Goal: Register for event/course

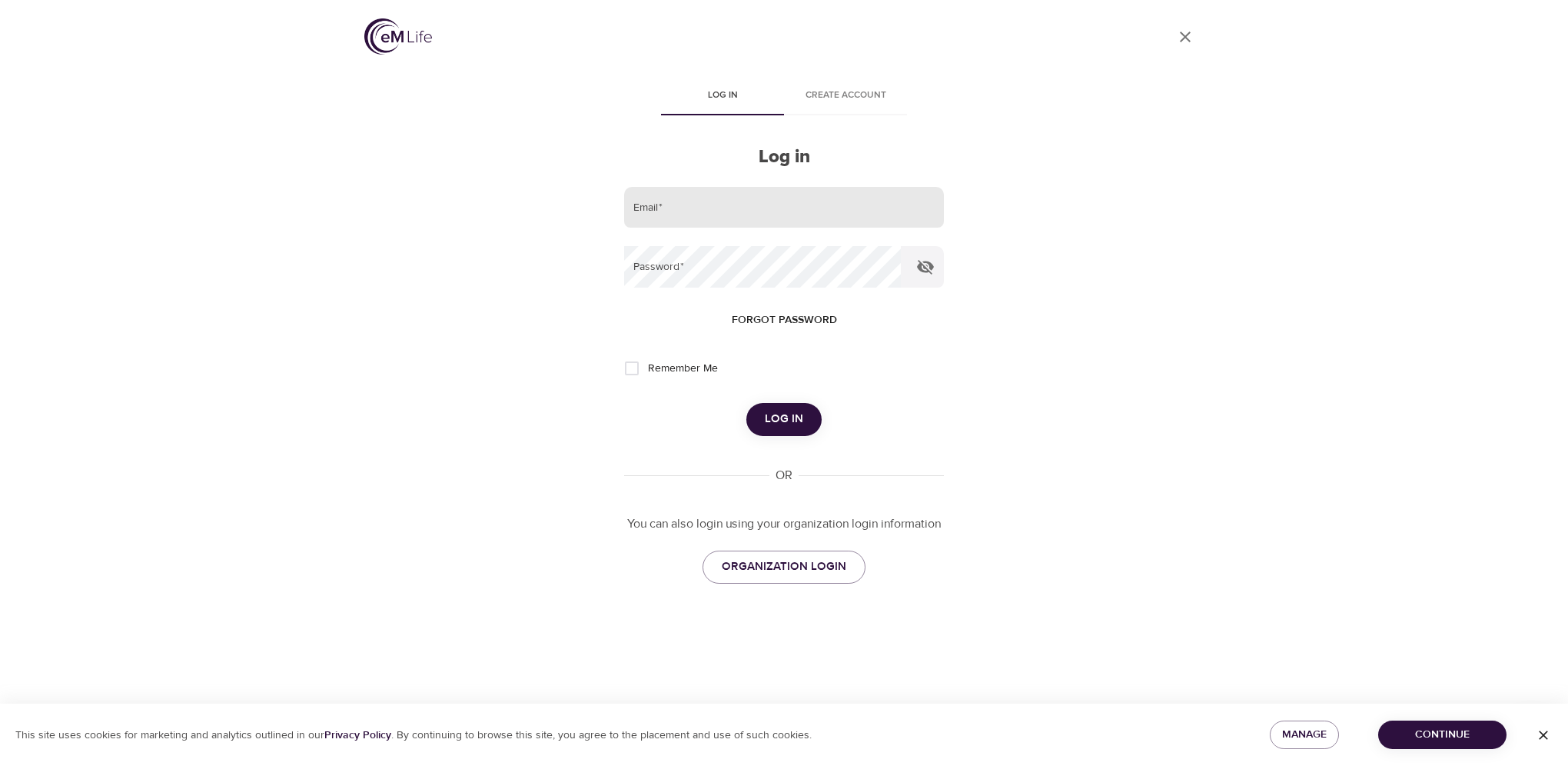
click at [641, 203] on input "email" at bounding box center [784, 207] width 320 height 41
type input "[PERSON_NAME][EMAIL_ADDRESS][PERSON_NAME][DOMAIN_NAME]"
click at [1019, 402] on div "User Profile Log in Create account Log in Email   * [PERSON_NAME][EMAIL_ADDRESS…" at bounding box center [784, 383] width 876 height 766
click at [746, 403] on button "Log in" at bounding box center [784, 420] width 75 height 33
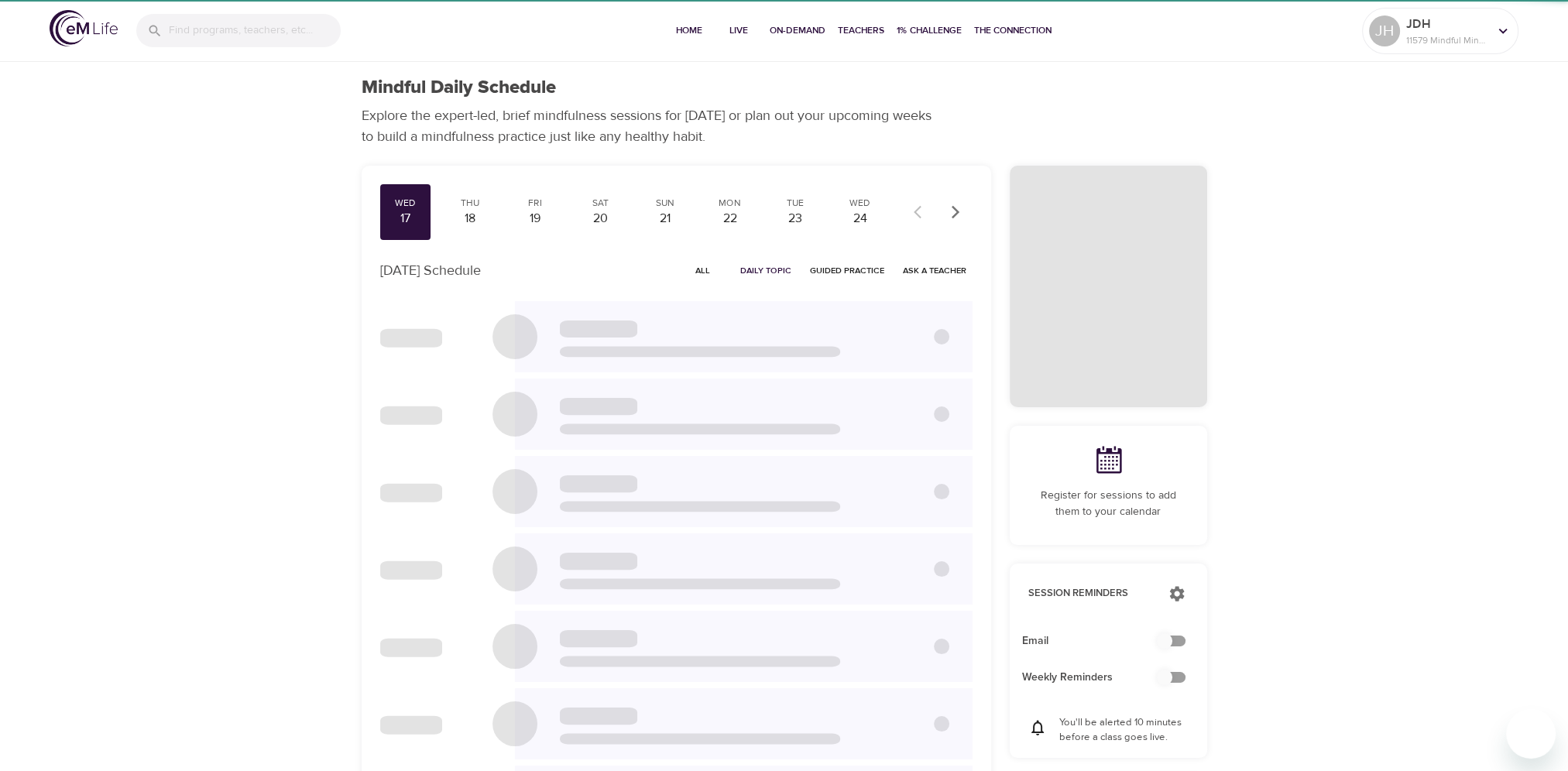
checkbox input "true"
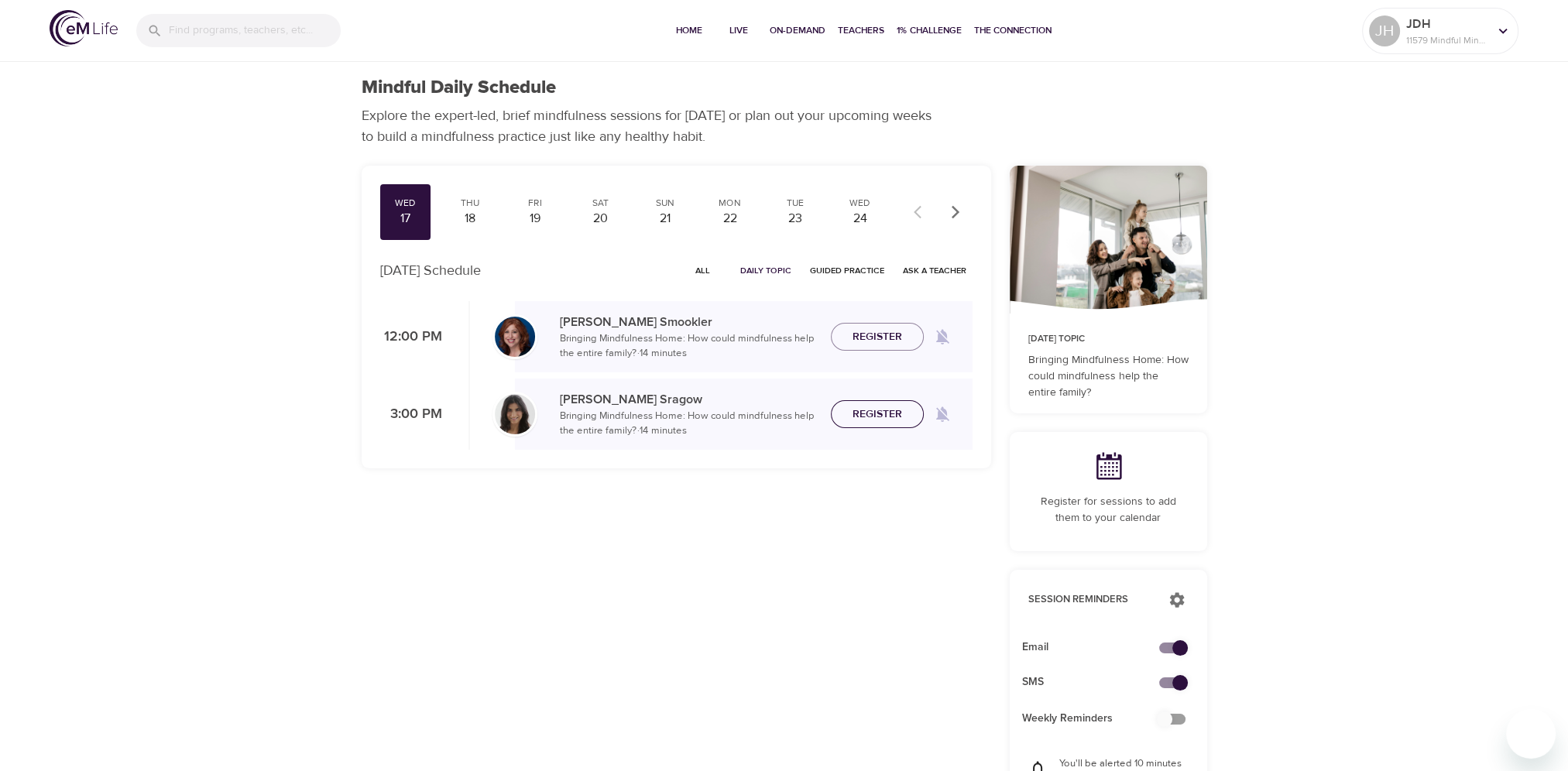
click at [879, 410] on span "Register" at bounding box center [877, 414] width 49 height 20
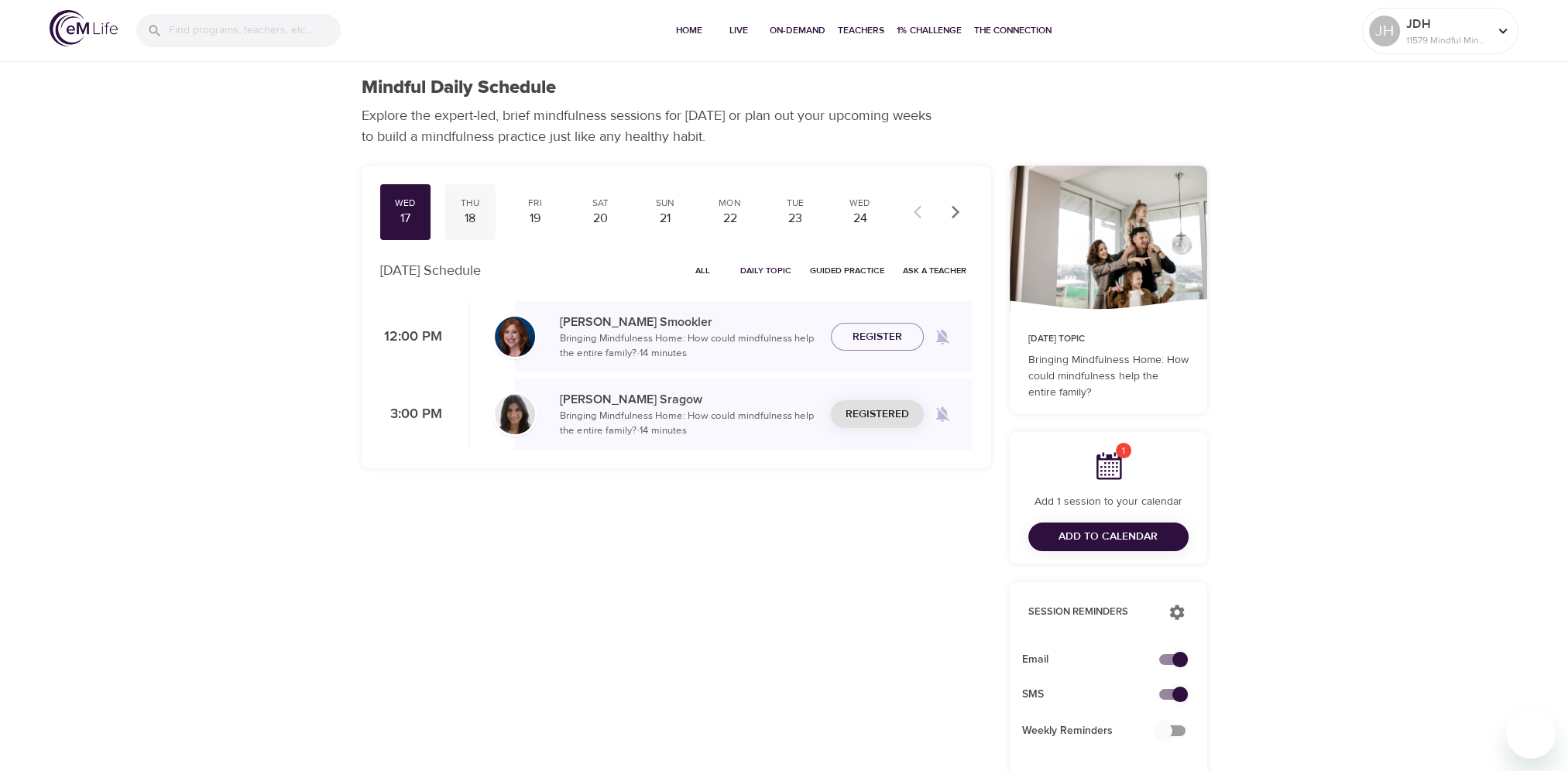
click at [470, 204] on div "Thu" at bounding box center [469, 203] width 38 height 13
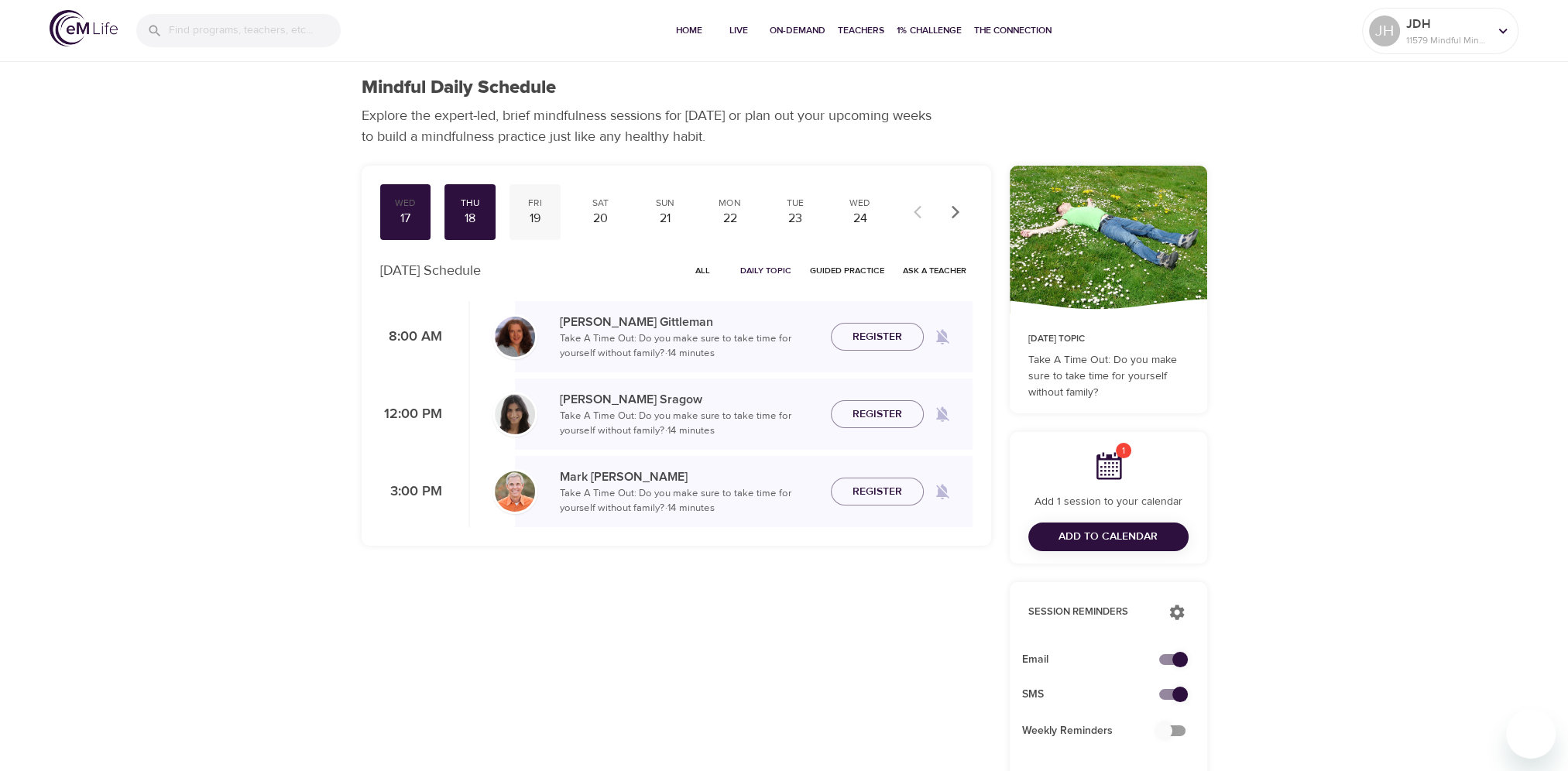
click at [538, 206] on div "Fri" at bounding box center [534, 203] width 38 height 13
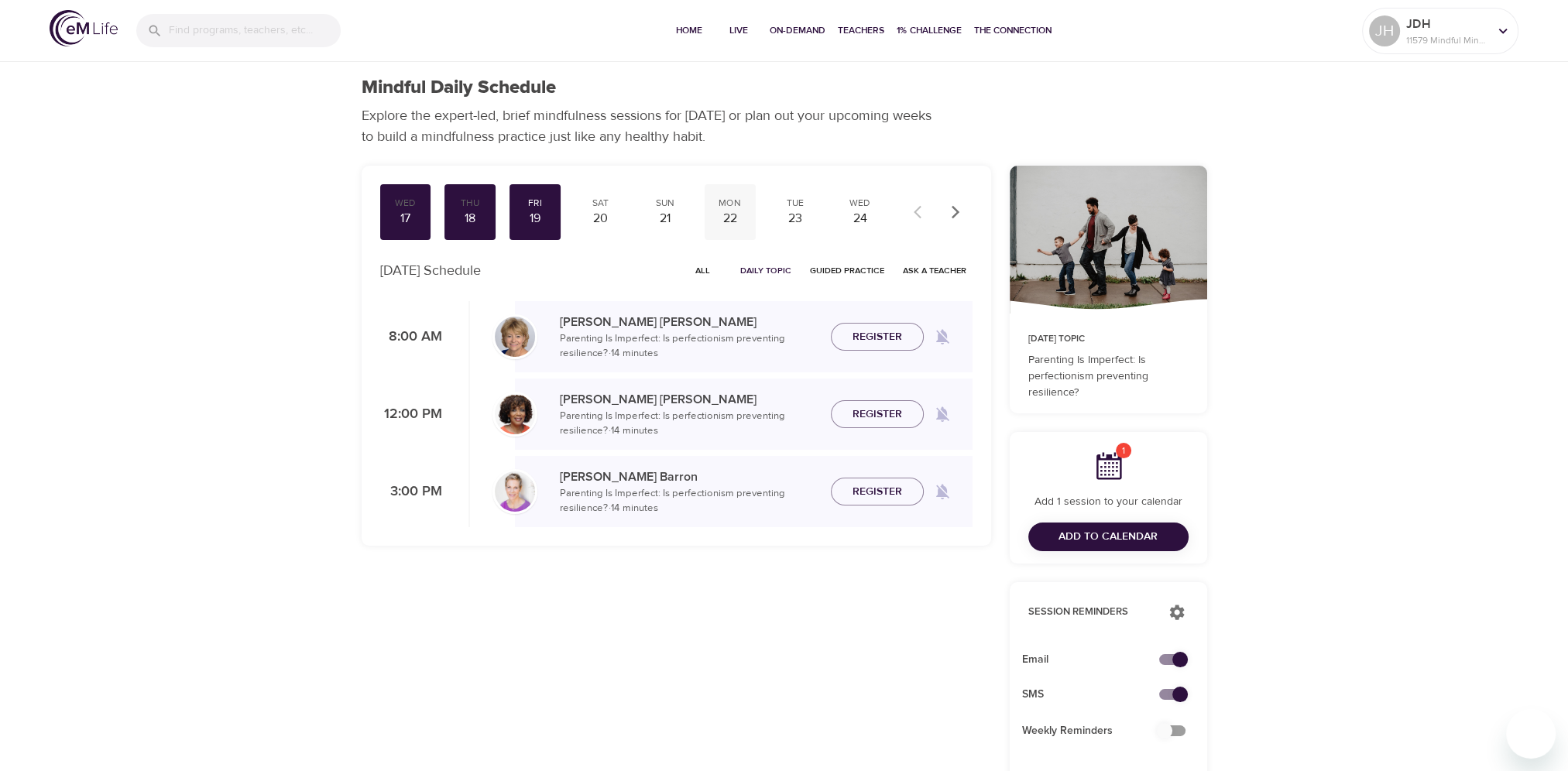
click at [728, 204] on div "Mon" at bounding box center [730, 203] width 38 height 13
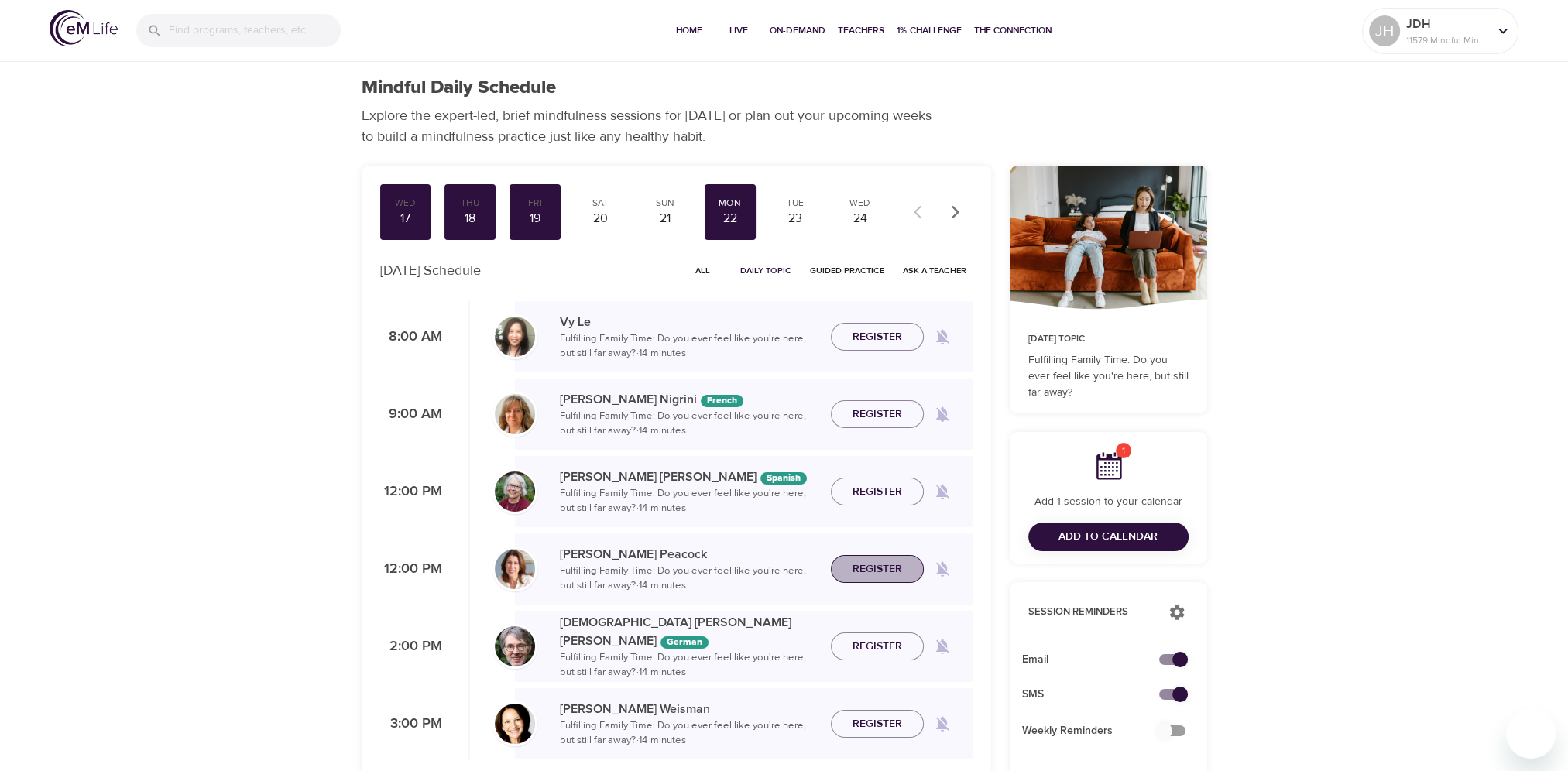
click at [871, 570] on span "Register" at bounding box center [877, 569] width 49 height 20
click at [876, 727] on span "Register" at bounding box center [877, 724] width 49 height 20
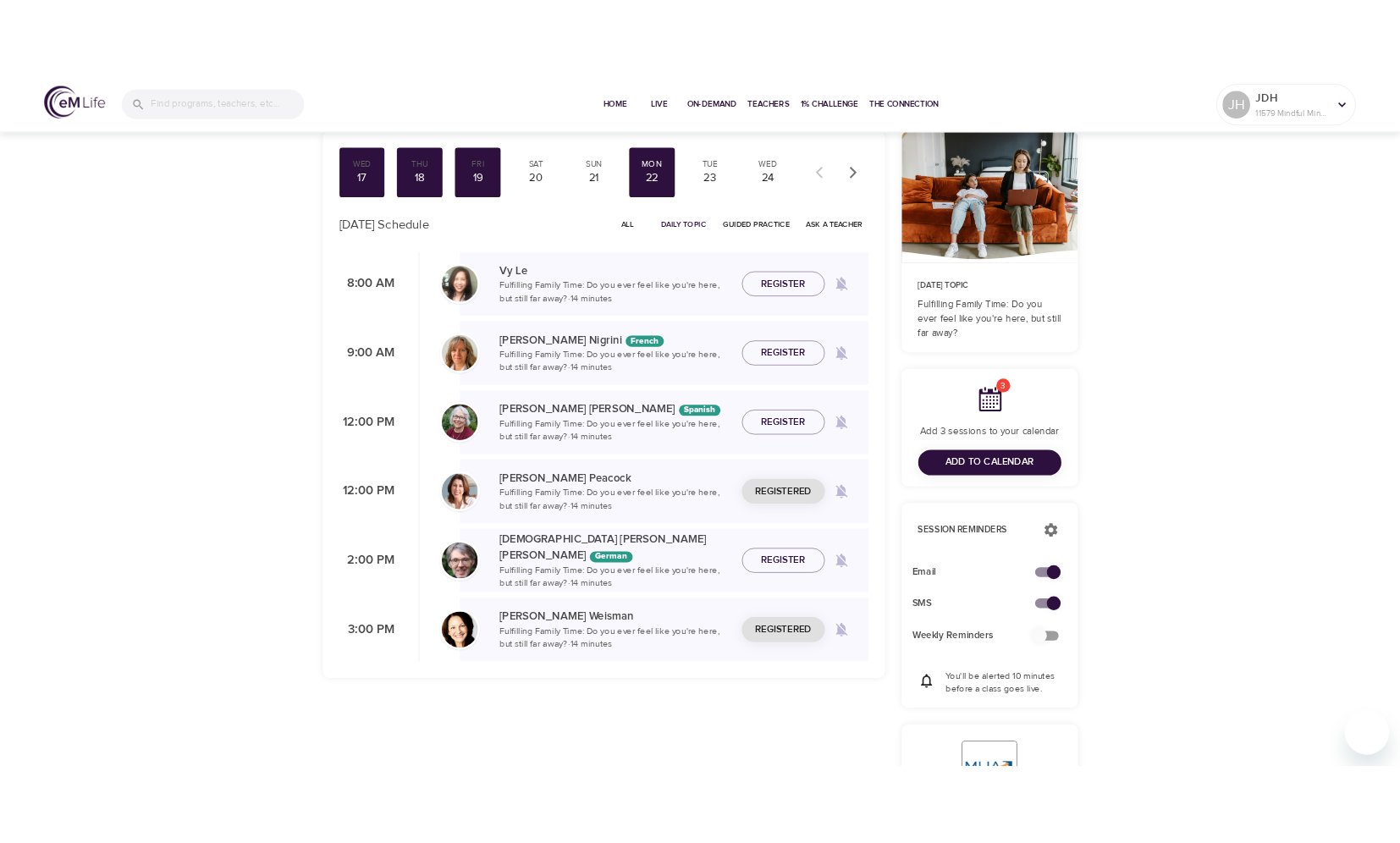
scroll to position [135, 0]
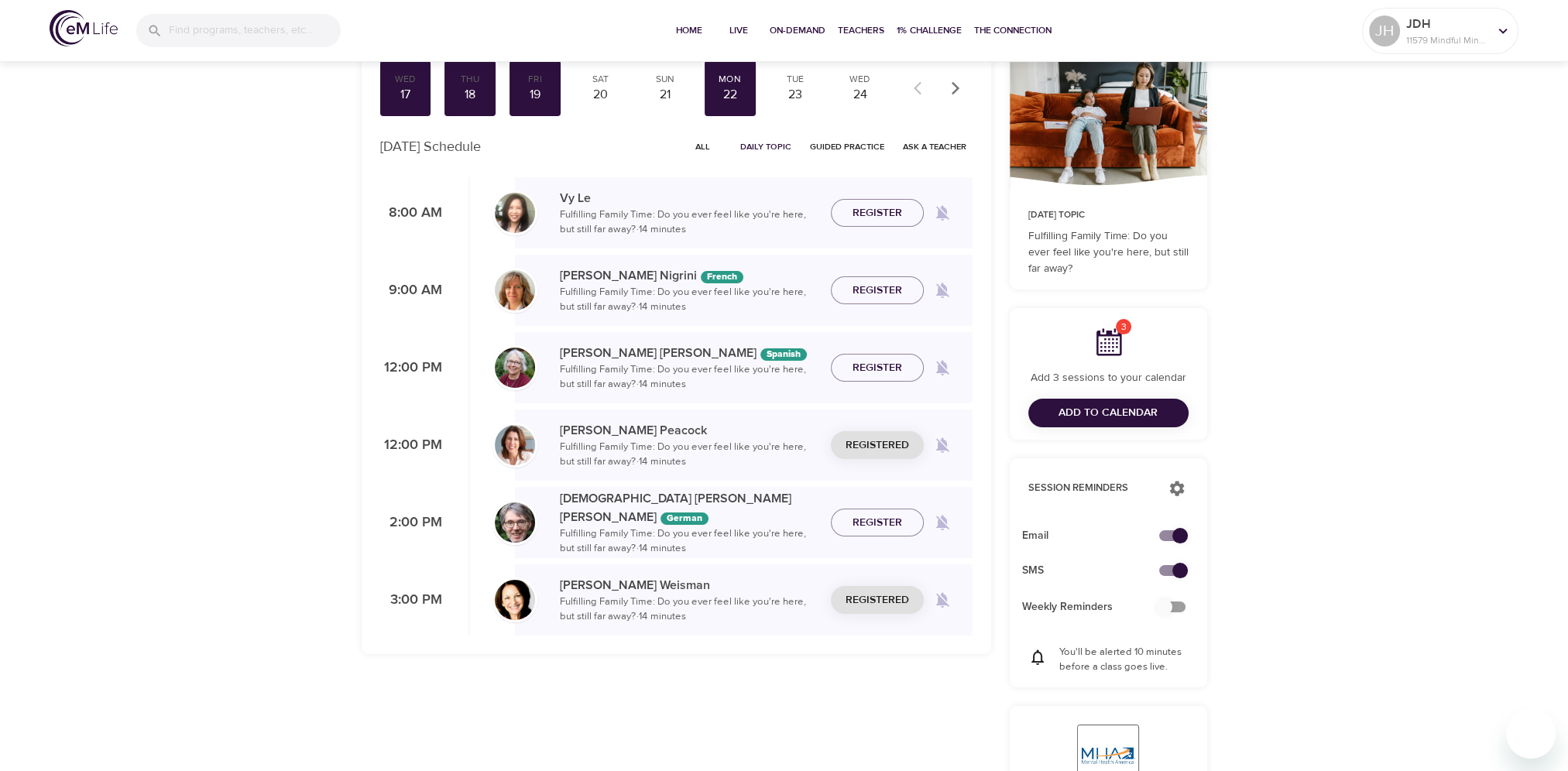
click at [1101, 409] on span "Add to Calendar" at bounding box center [1108, 413] width 99 height 20
